Goal: Task Accomplishment & Management: Use online tool/utility

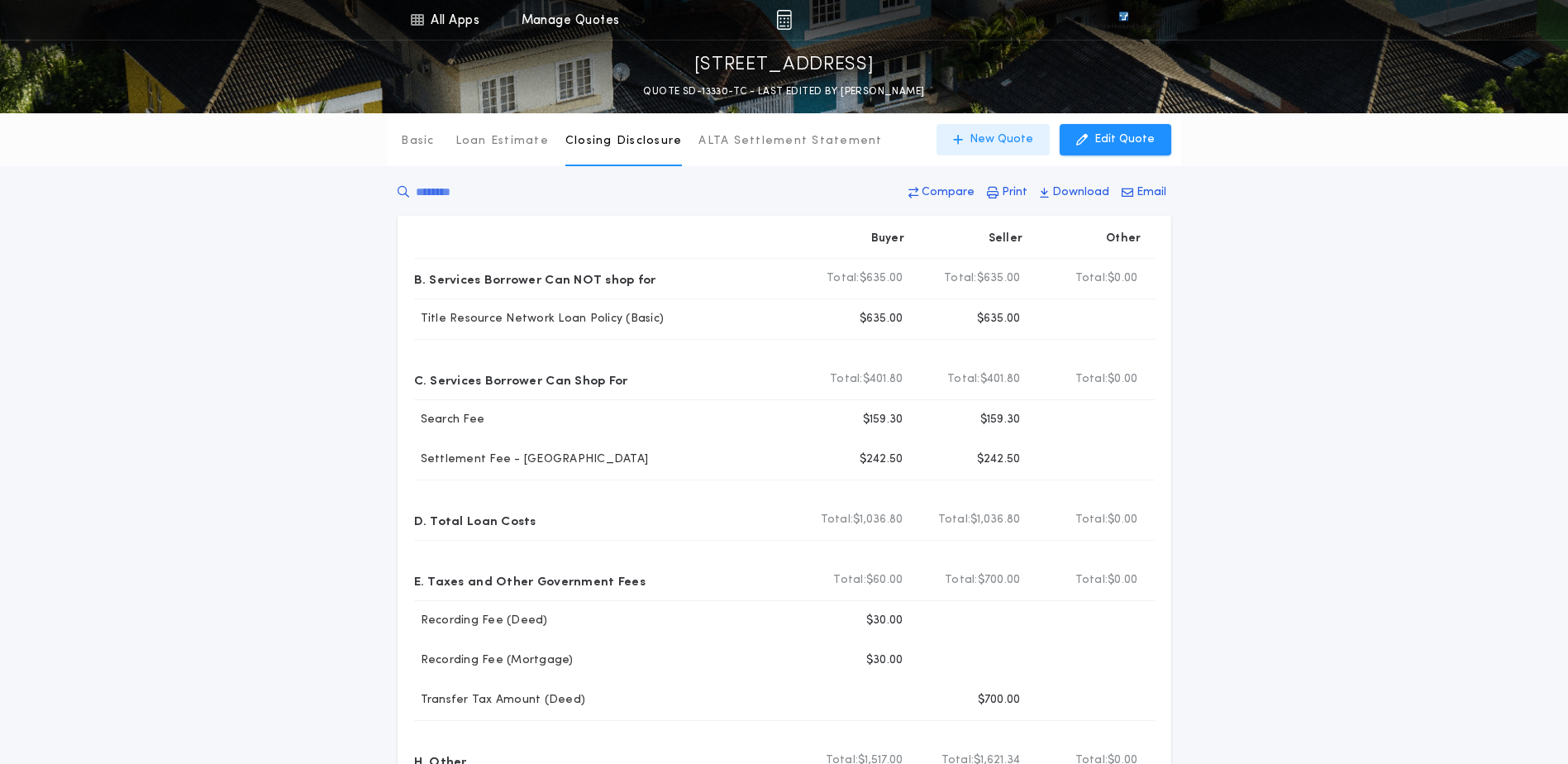
click at [1018, 147] on p "New Quote" at bounding box center [1001, 140] width 64 height 17
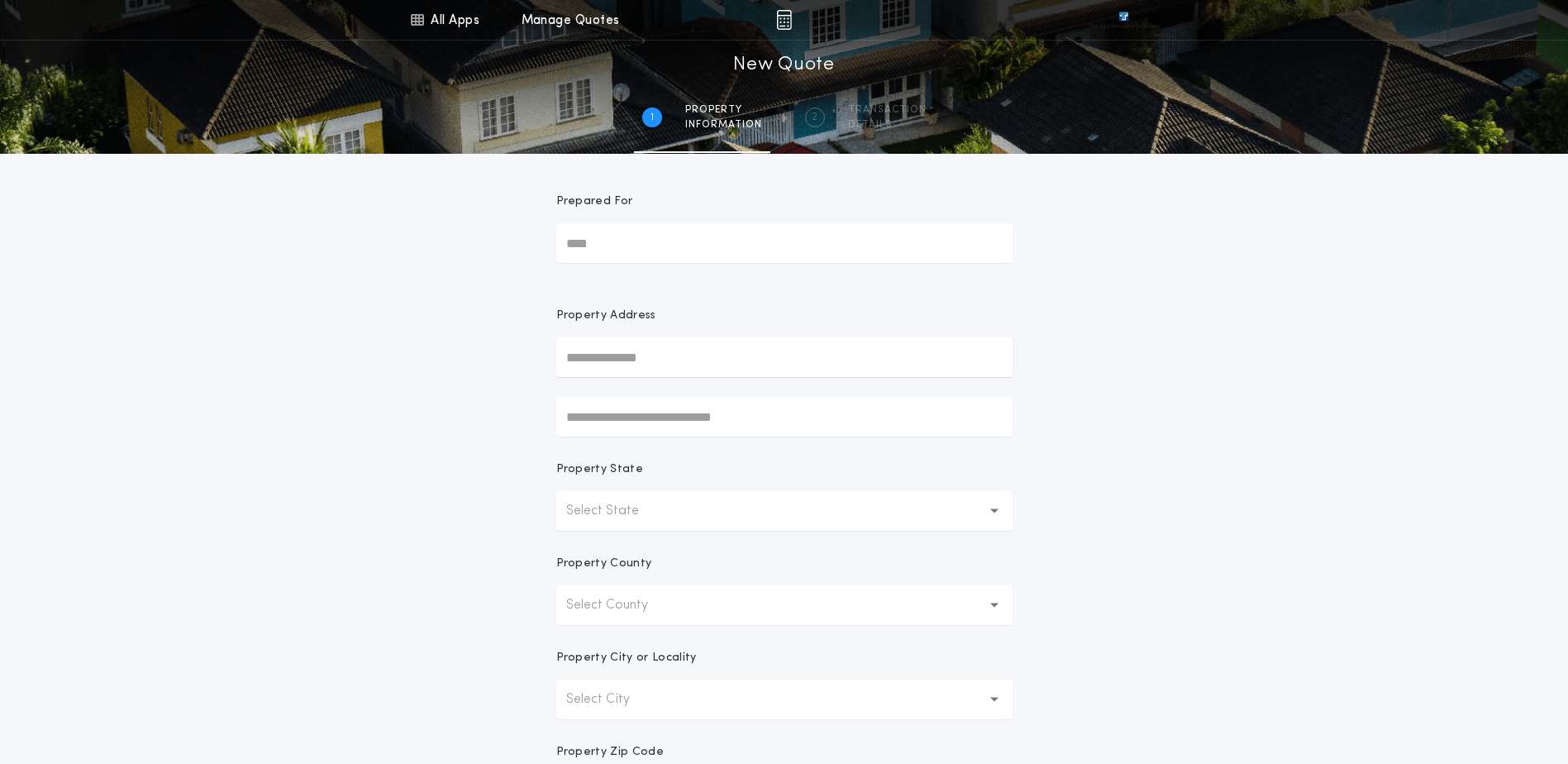
click at [667, 349] on input "text" at bounding box center [784, 357] width 456 height 40
paste input "**********"
type input "**********"
click at [695, 397] on button "[STREET_ADDRESS]" at bounding box center [784, 390] width 456 height 25
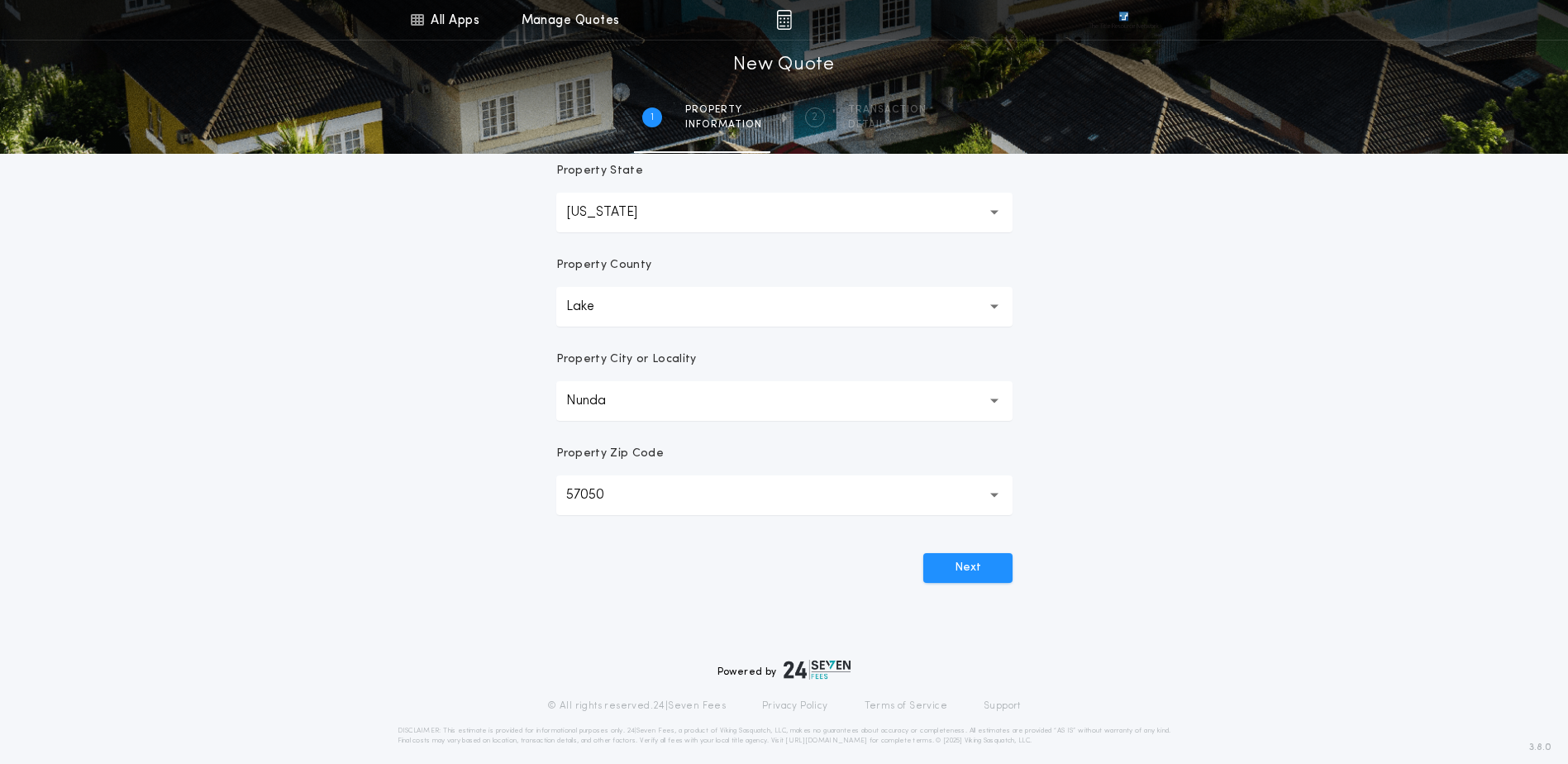
scroll to position [313, 0]
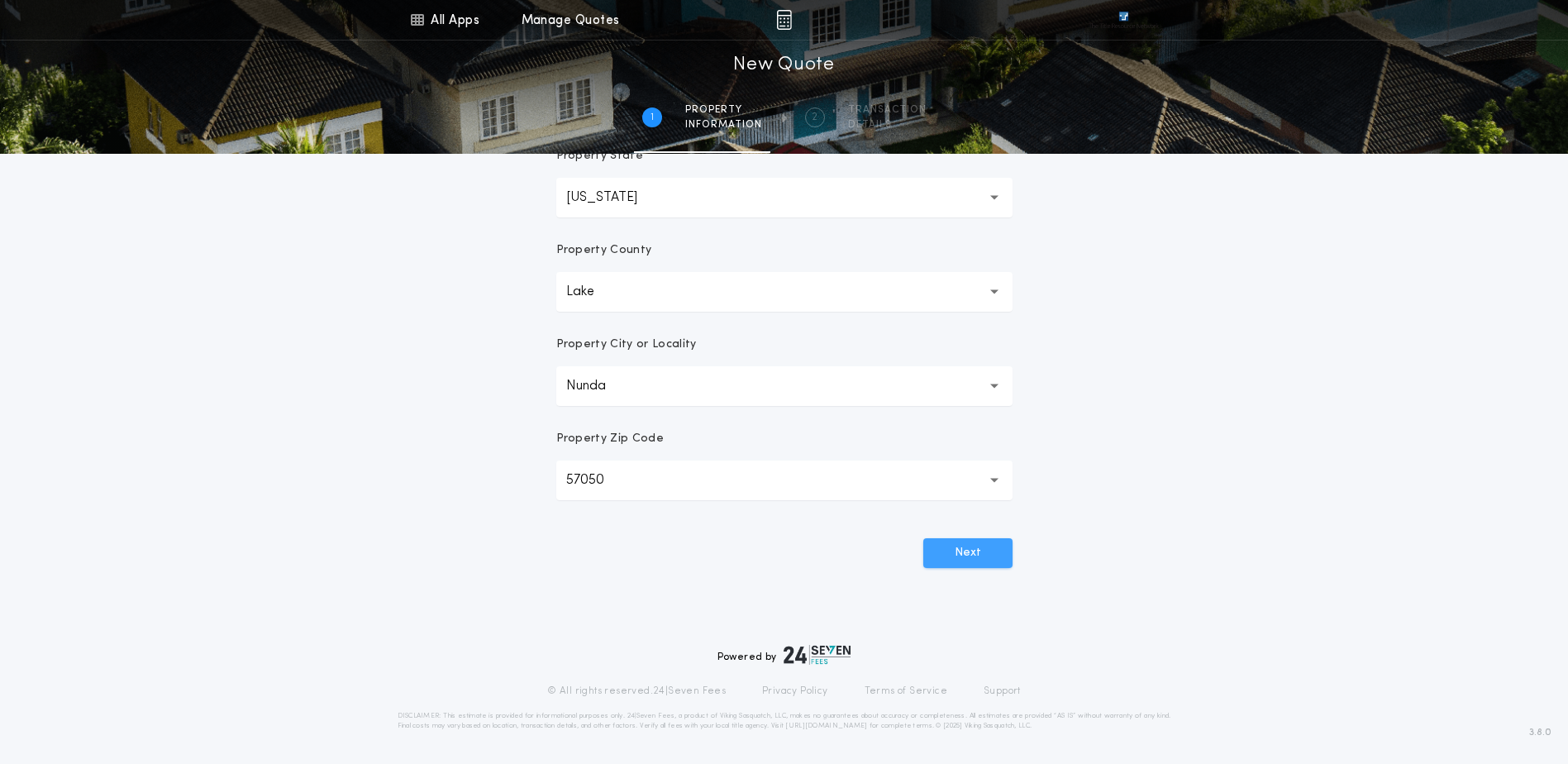
click at [958, 549] on button "Next" at bounding box center [968, 553] width 89 height 29
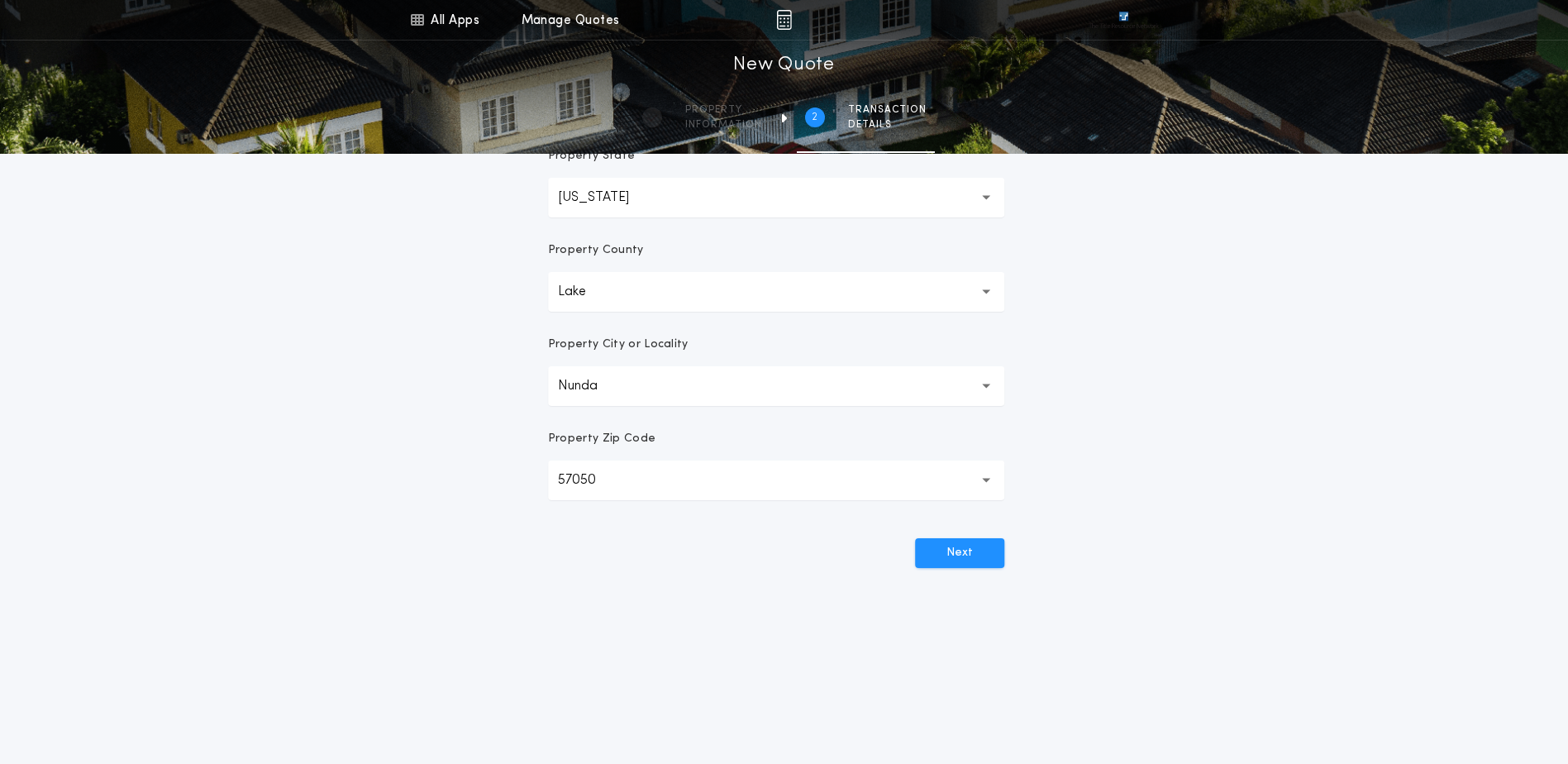
scroll to position [0, 0]
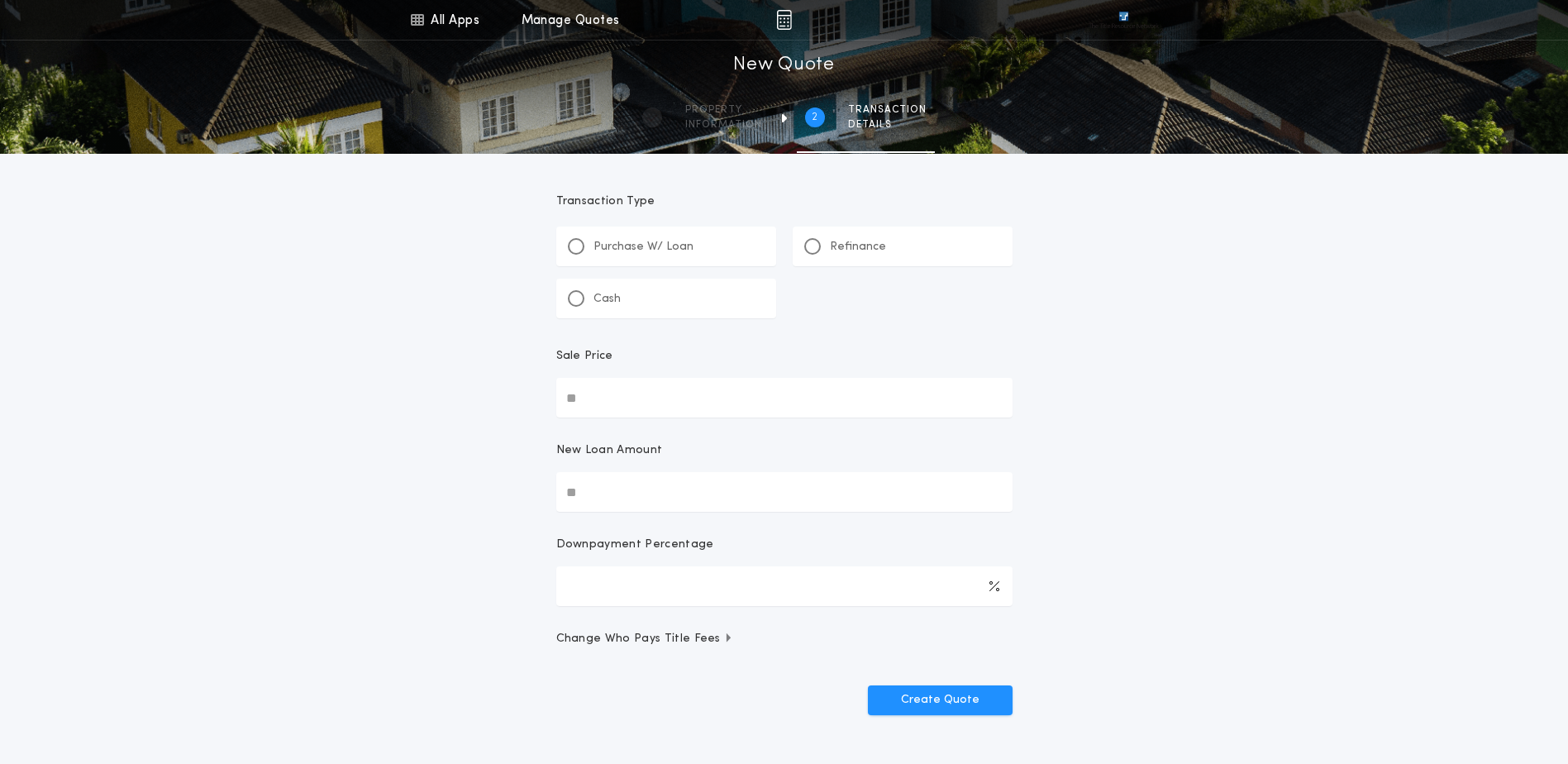
click at [670, 253] on p "Purchase W/ Loan" at bounding box center [643, 247] width 100 height 17
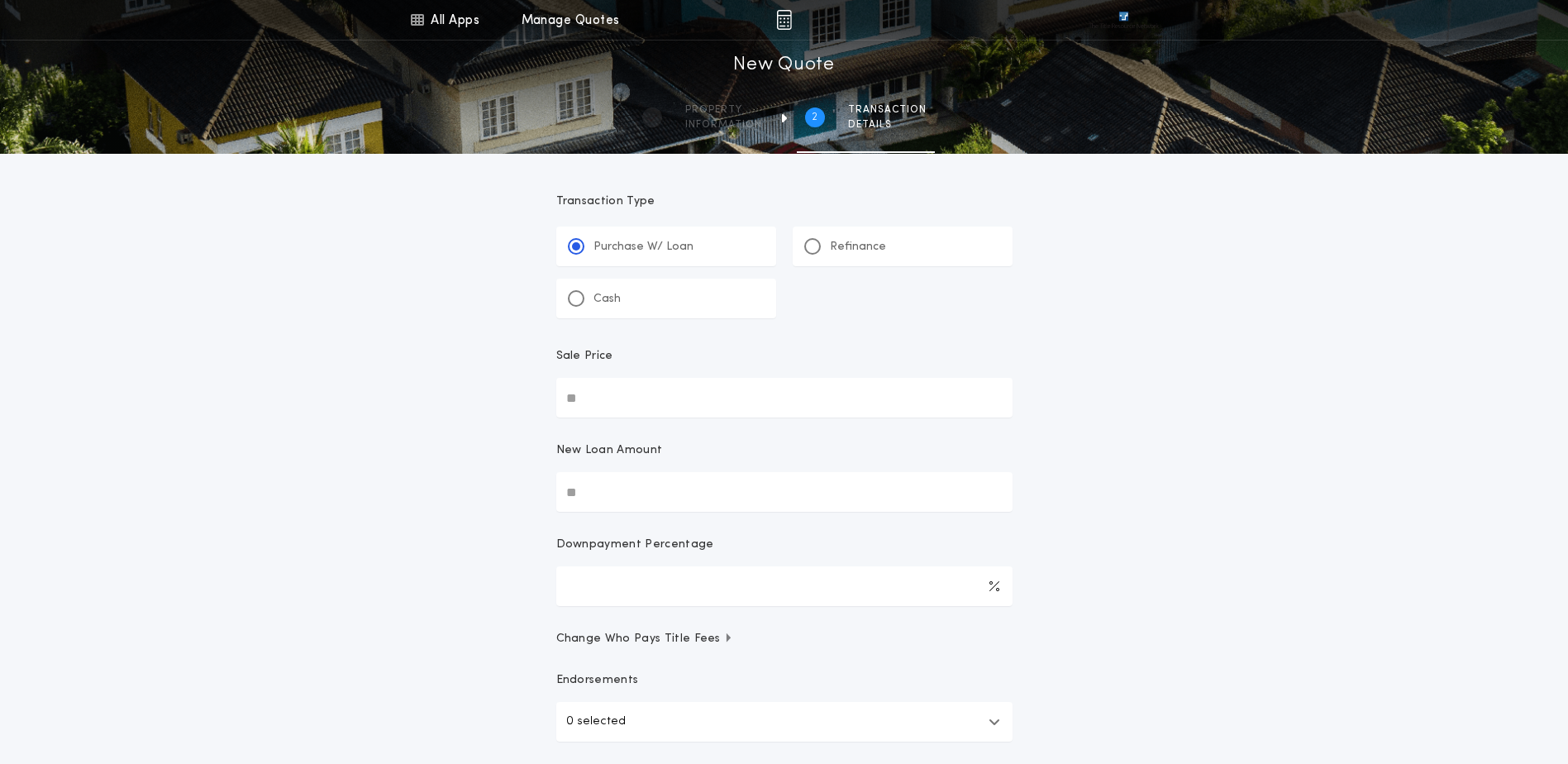
click at [853, 258] on div "Refinance" at bounding box center [902, 246] width 220 height 40
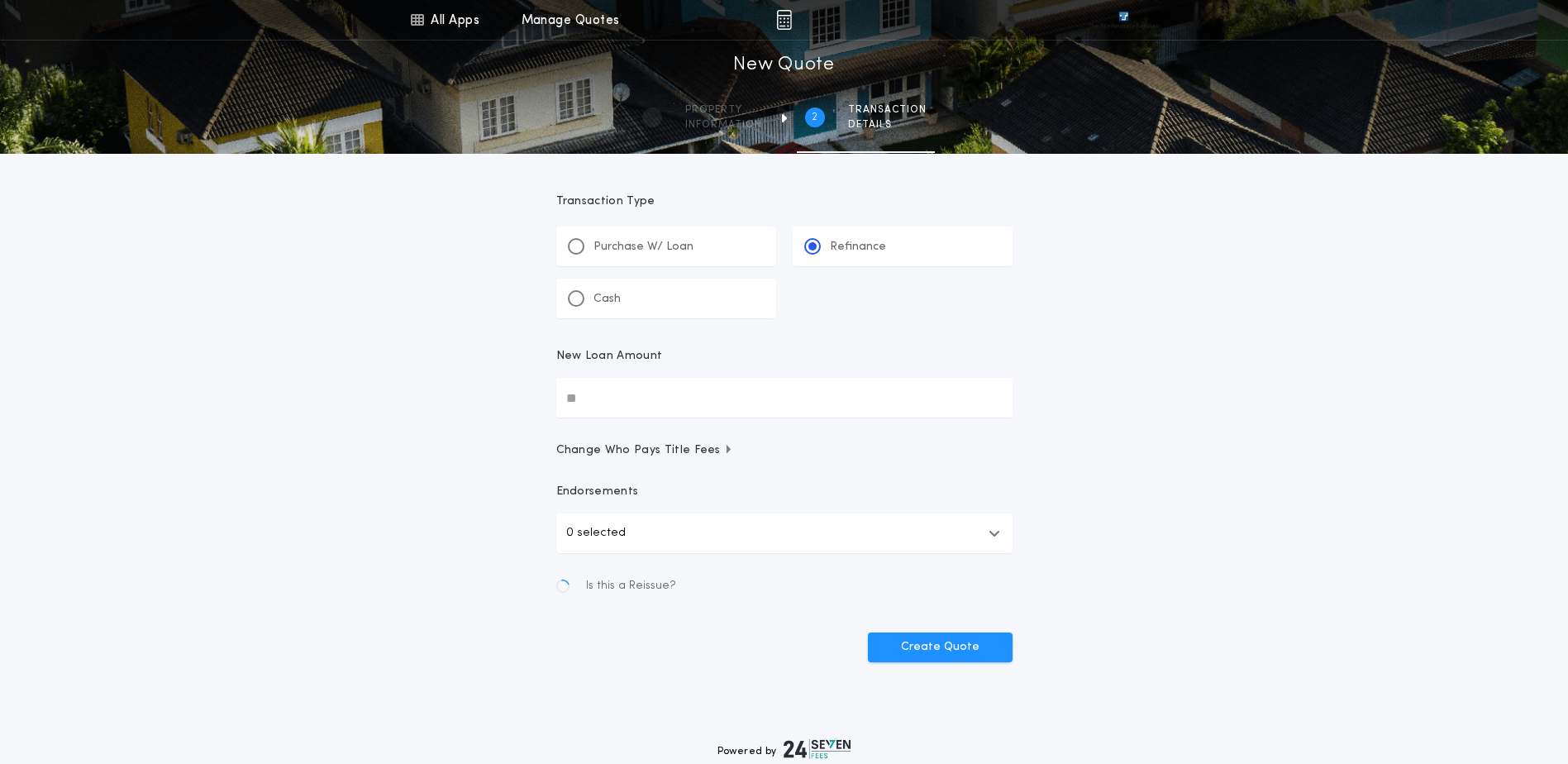
click at [702, 397] on input "New Loan Amount" at bounding box center [784, 397] width 456 height 40
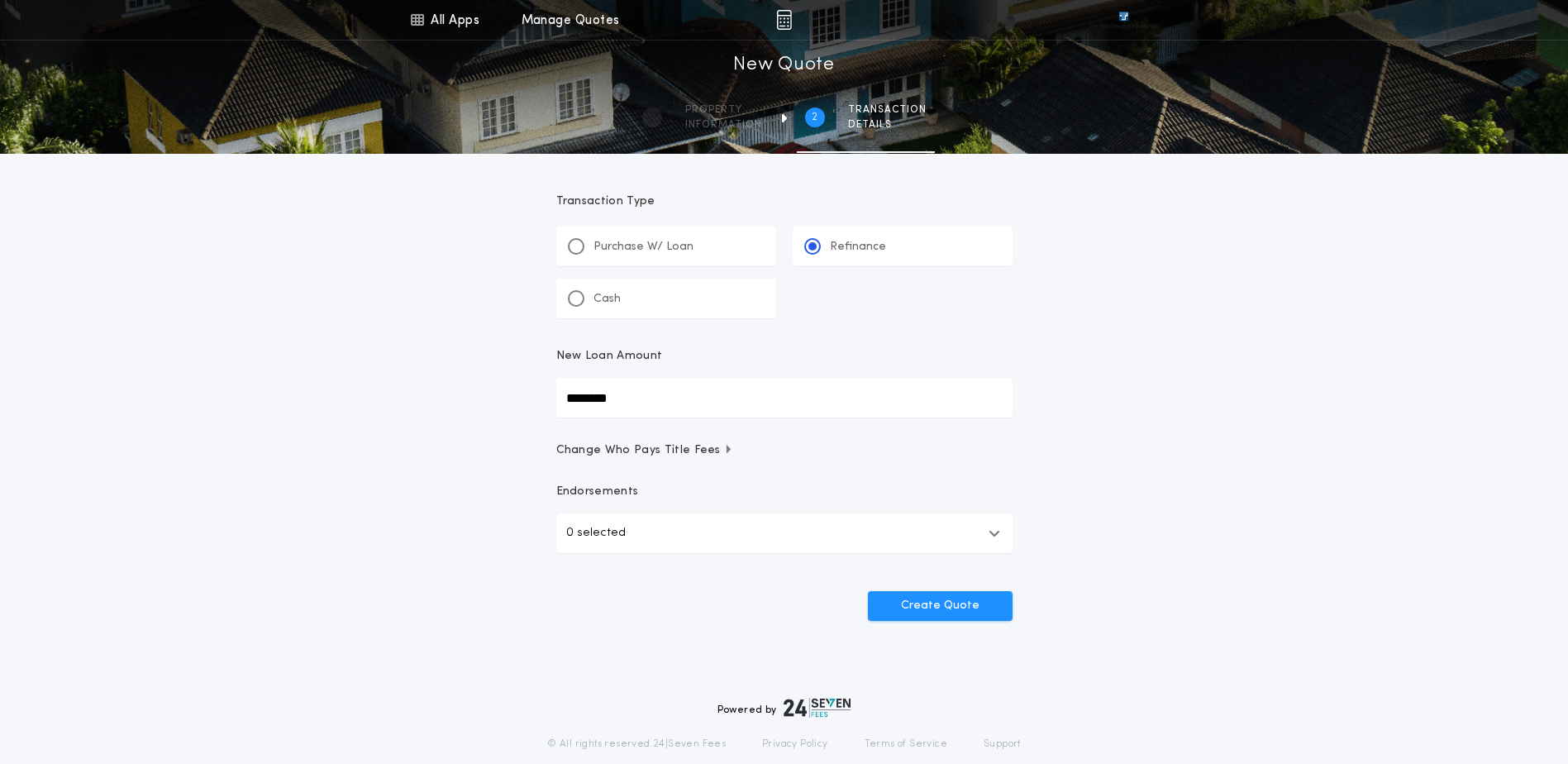
type input "********"
click at [663, 518] on button "0 selected" at bounding box center [784, 533] width 456 height 40
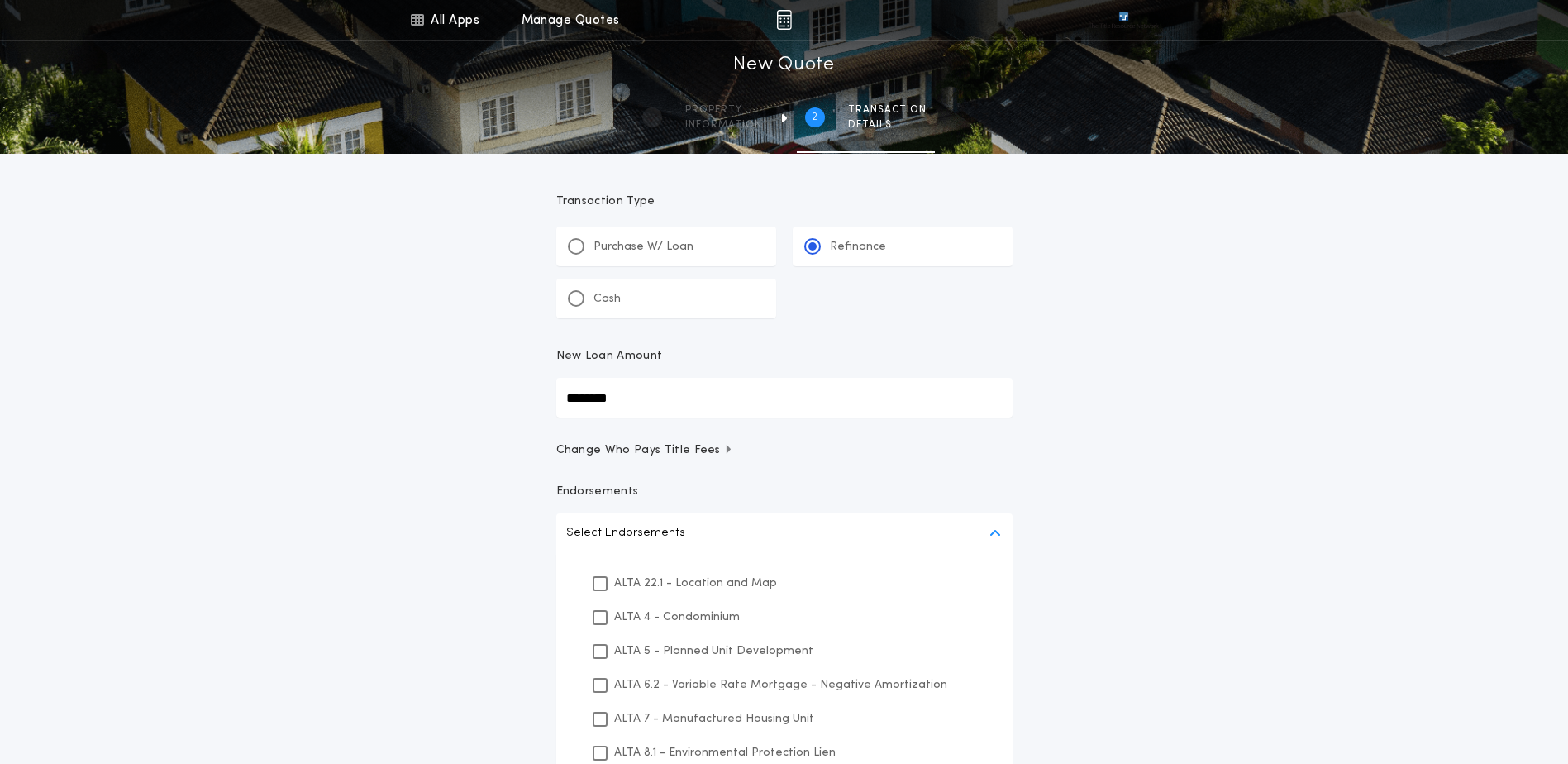
drag, startPoint x: 664, startPoint y: 574, endPoint x: 681, endPoint y: 586, distance: 20.8
click at [664, 575] on p "ALTA 22.1 - Location and Map" at bounding box center [695, 582] width 163 height 18
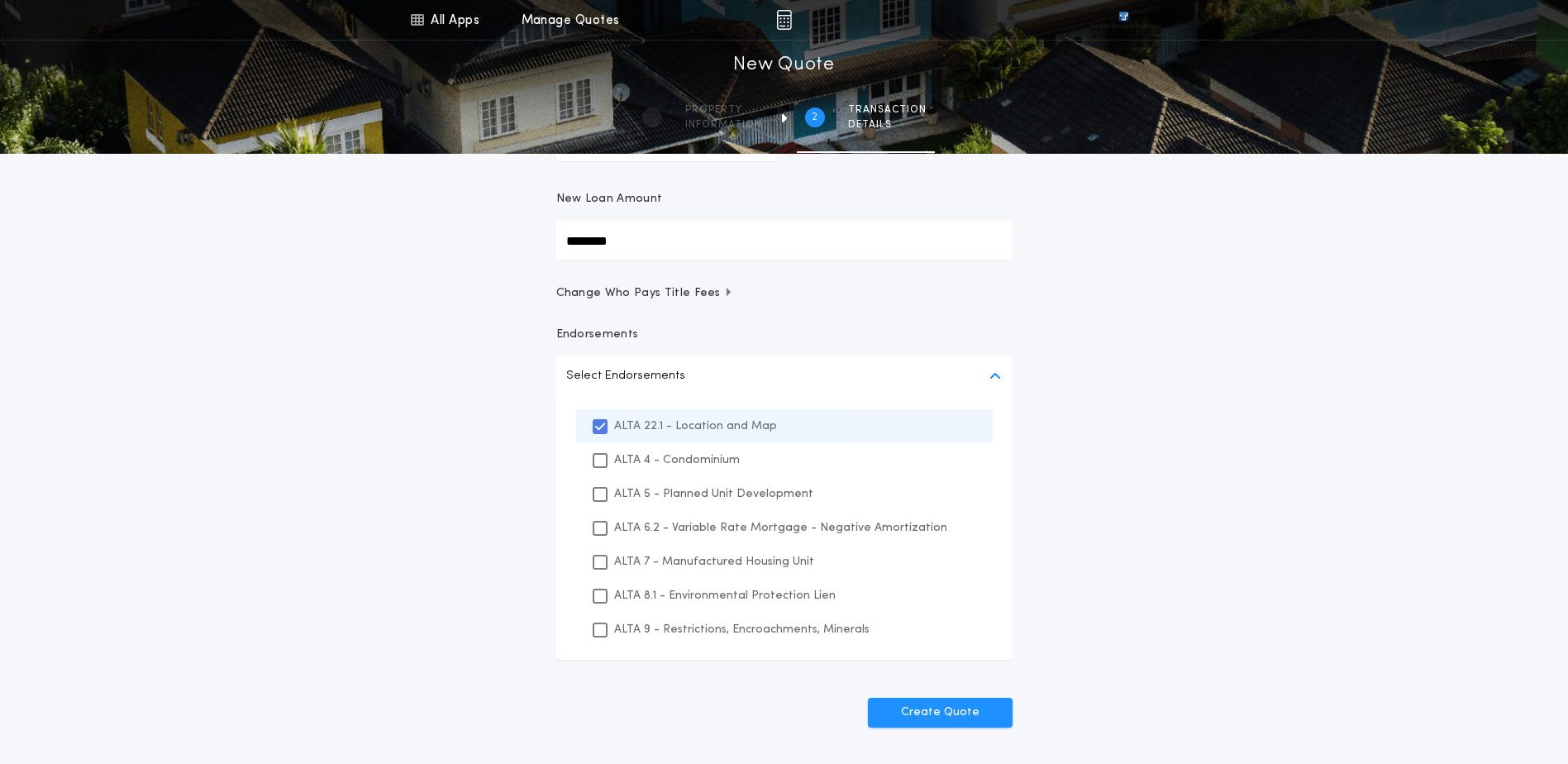
scroll to position [317, 0]
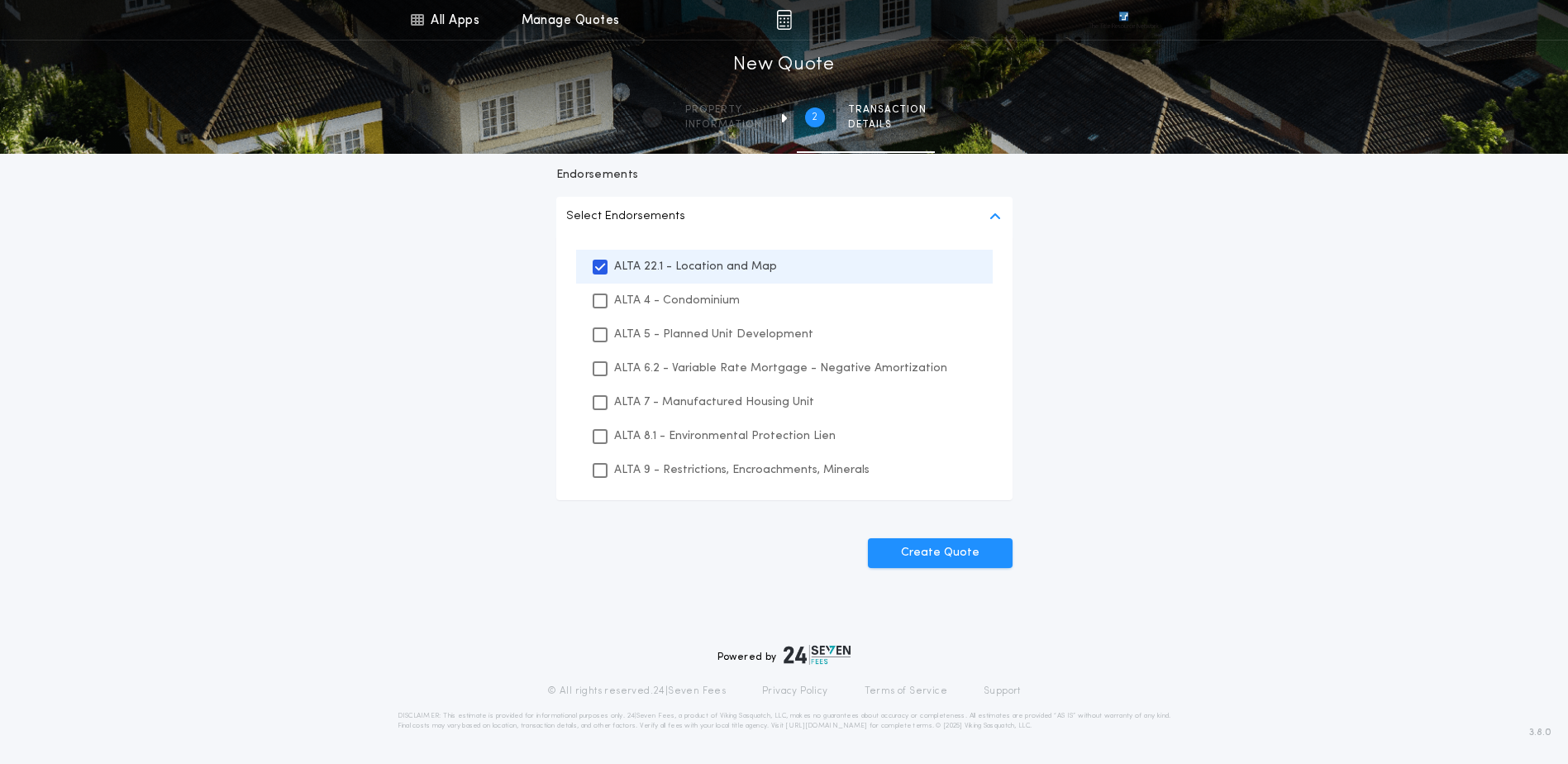
click at [665, 445] on div "ALTA 8.1 - Environmental Protection Lien" at bounding box center [784, 436] width 417 height 34
drag, startPoint x: 672, startPoint y: 463, endPoint x: 831, endPoint y: 534, distance: 174.1
click at [675, 463] on p "ALTA 9 - Restrictions, Encroachments, Minerals" at bounding box center [741, 469] width 255 height 18
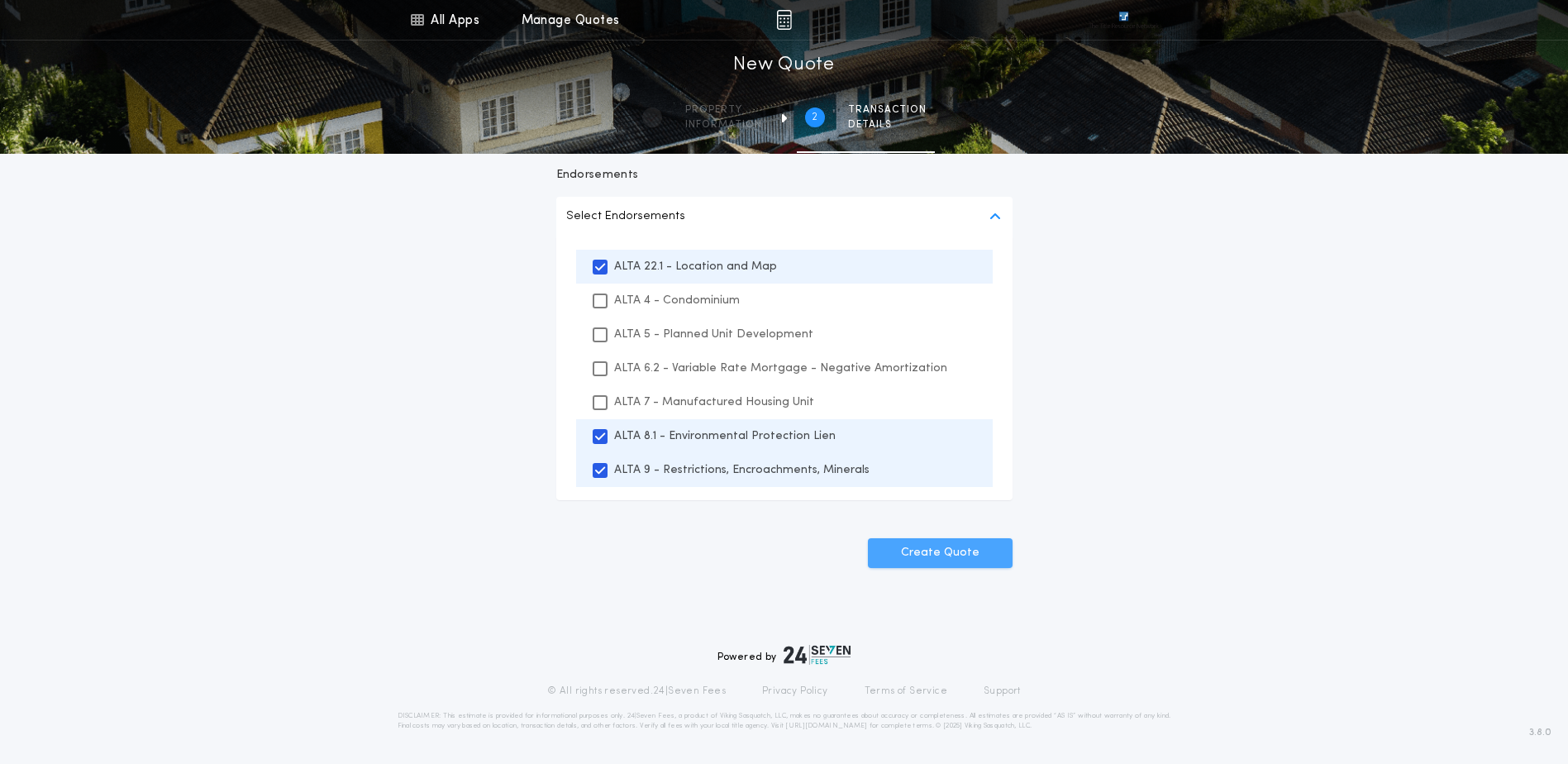
click at [949, 557] on button "Create Quote" at bounding box center [940, 553] width 145 height 29
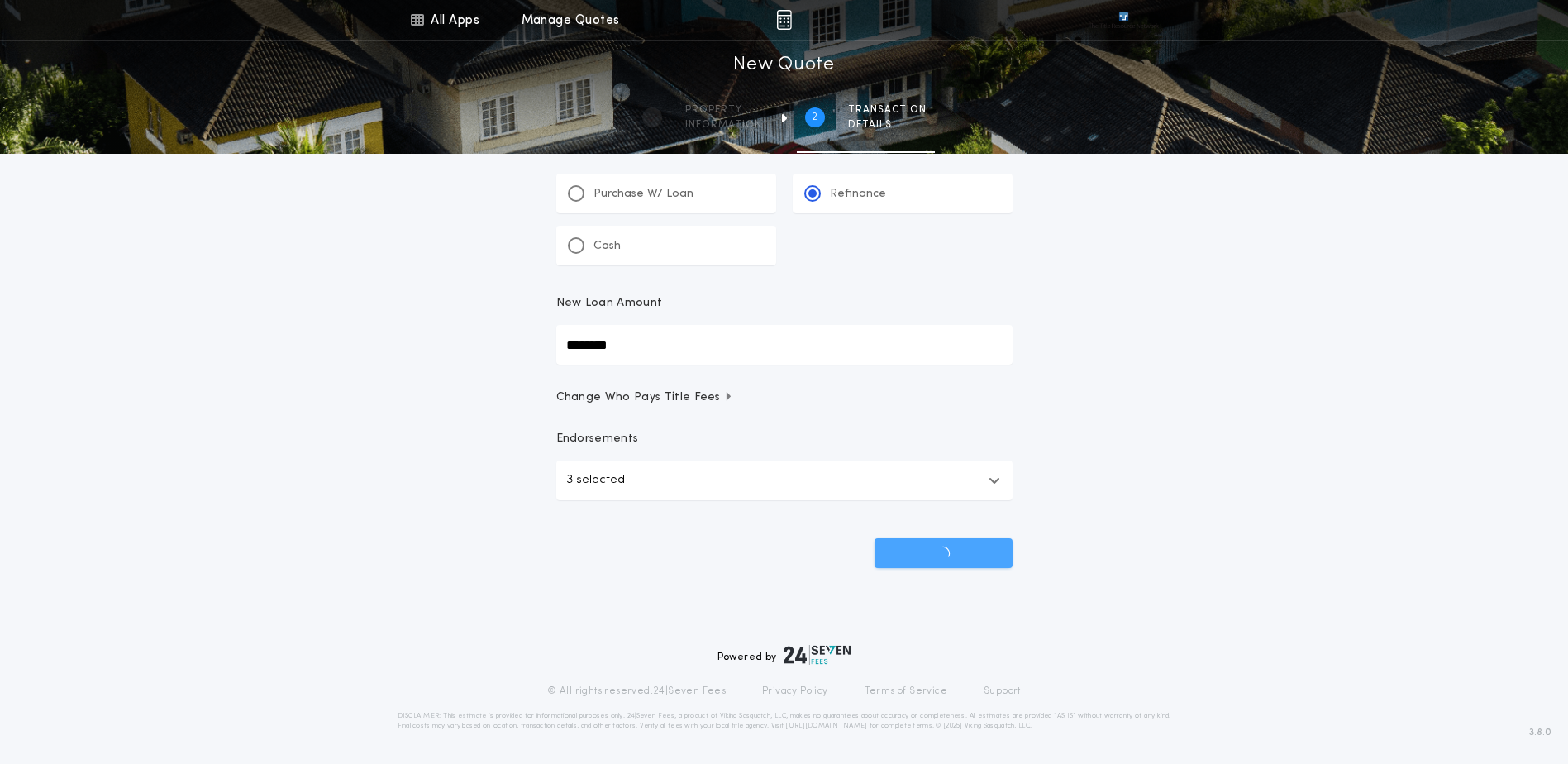
scroll to position [53, 0]
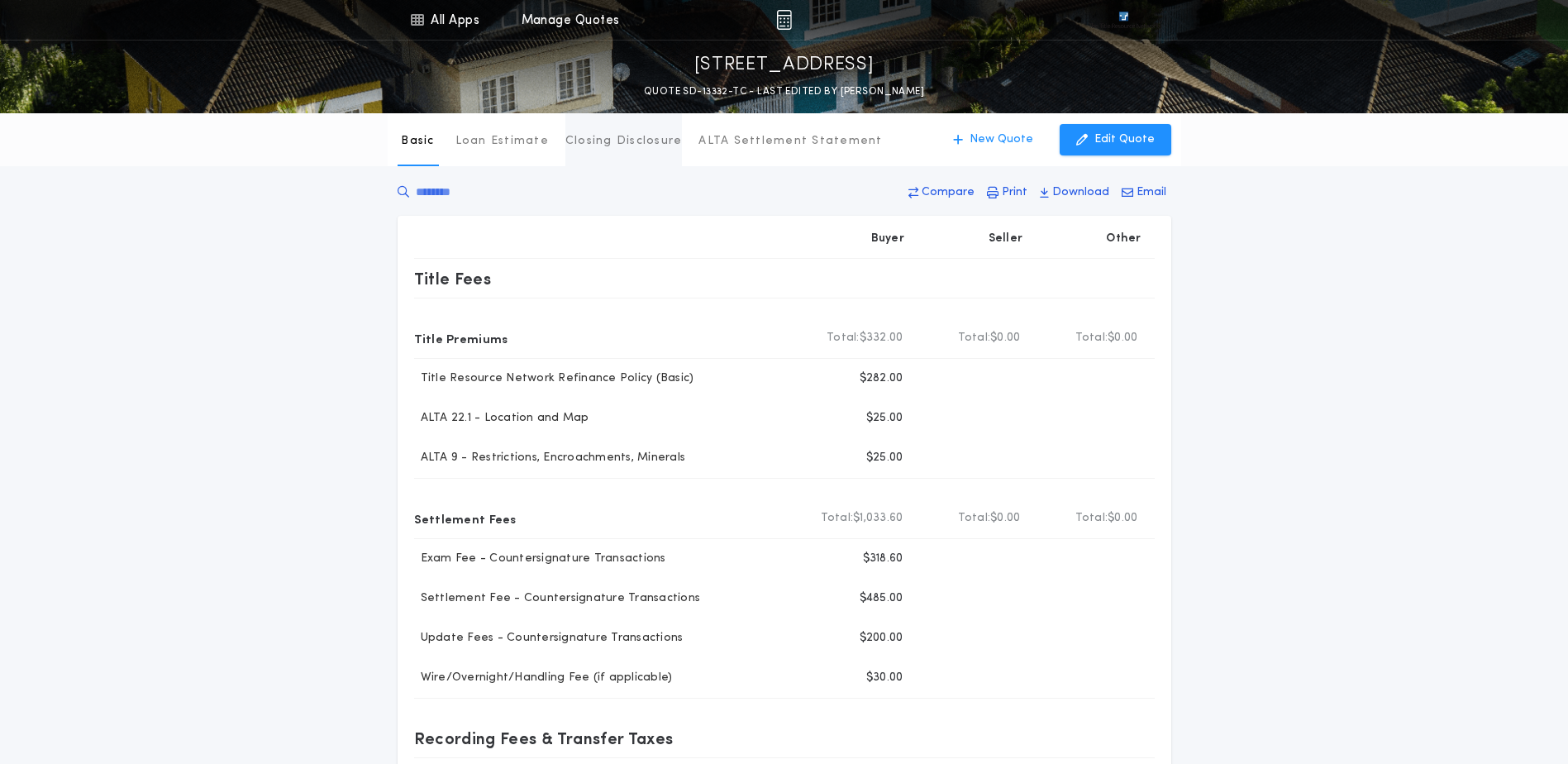
click at [619, 133] on p "Closing Disclosure" at bounding box center [624, 141] width 117 height 17
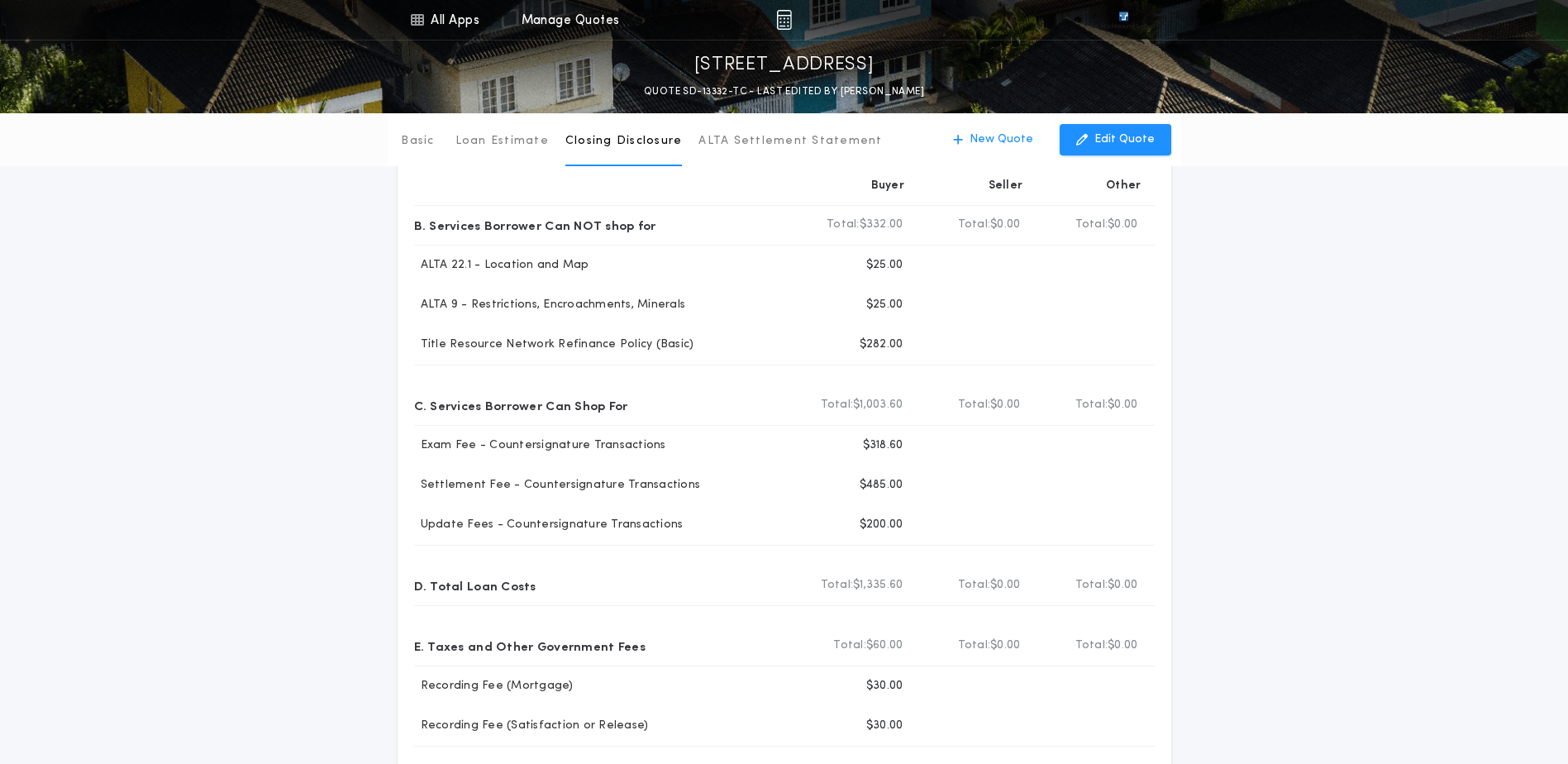
scroll to position [83, 0]
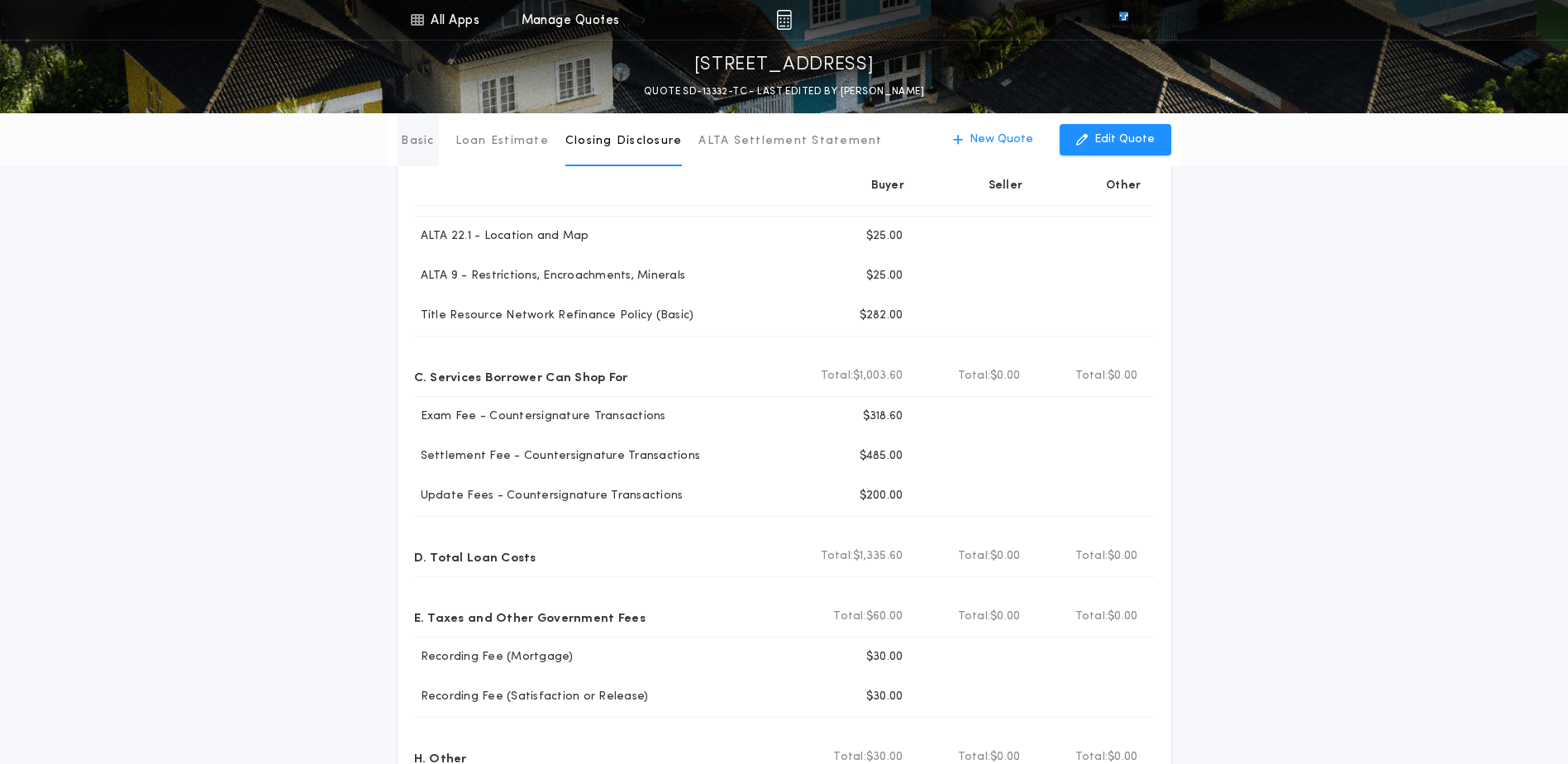
click at [418, 149] on button "Basic" at bounding box center [418, 139] width 41 height 53
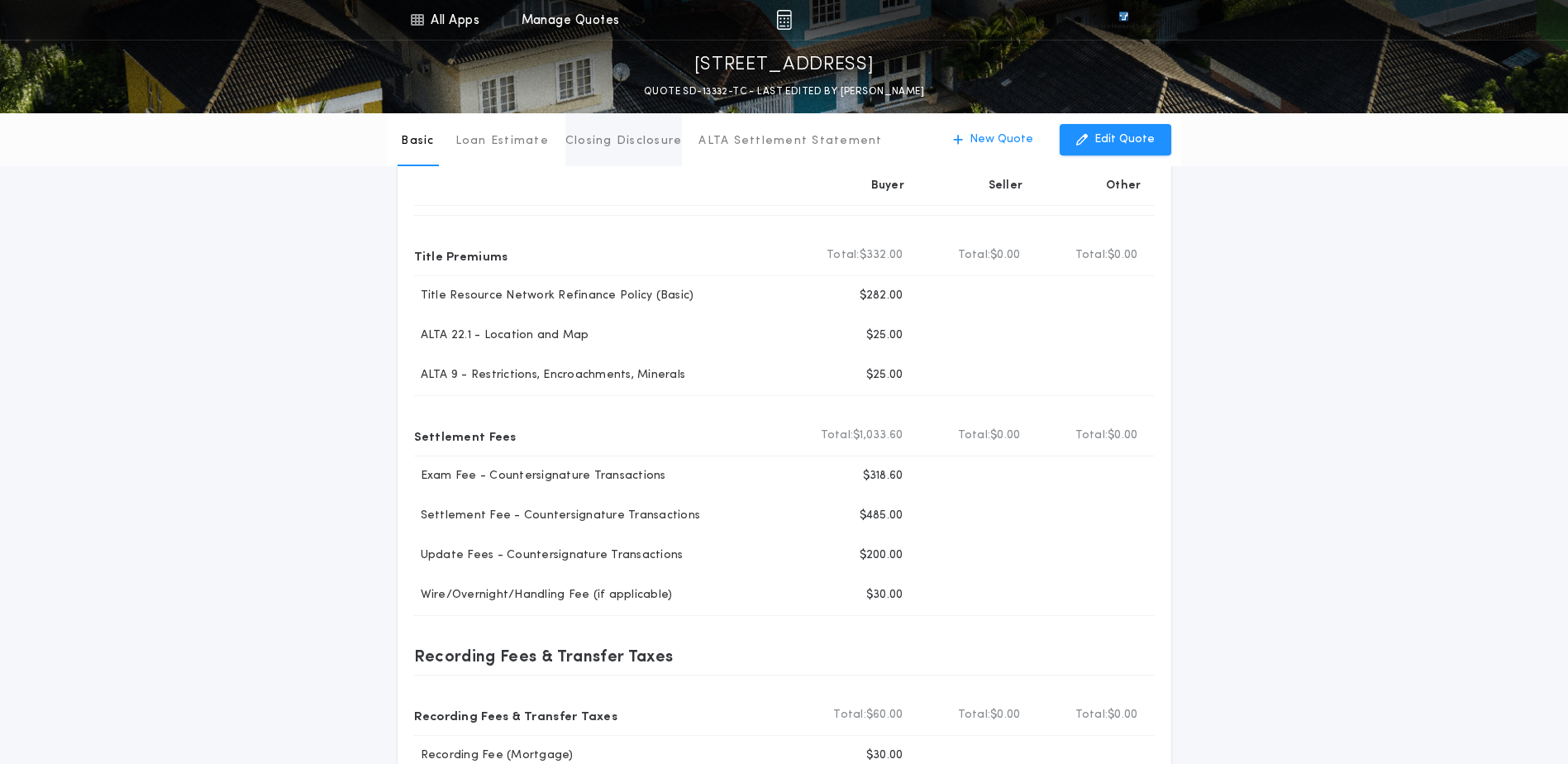
click at [596, 133] on p "Closing Disclosure" at bounding box center [624, 141] width 117 height 17
